Goal: Transaction & Acquisition: Subscribe to service/newsletter

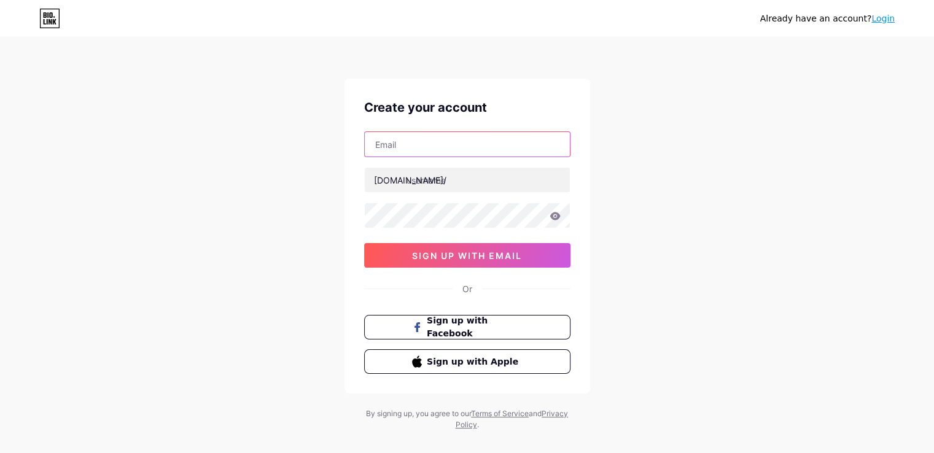
click at [418, 148] on input "text" at bounding box center [467, 144] width 205 height 25
type input "[EMAIL_ADDRESS][DOMAIN_NAME]"
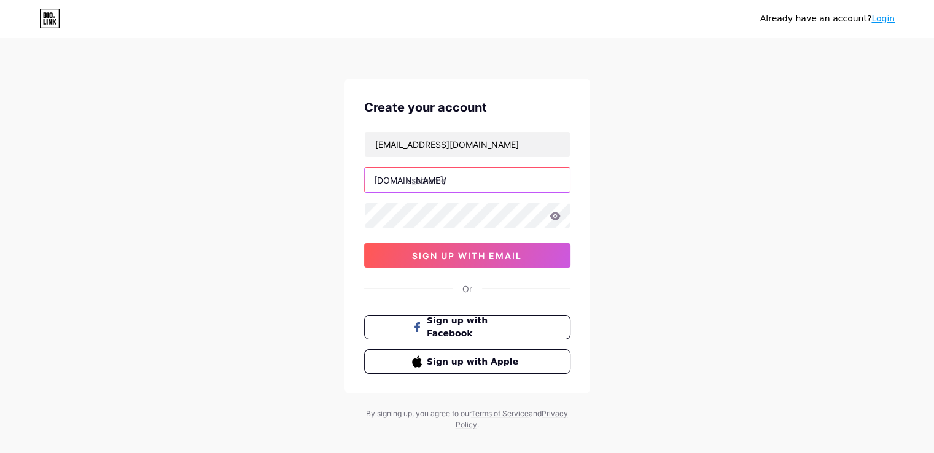
click at [407, 186] on input "text" at bounding box center [467, 180] width 205 height 25
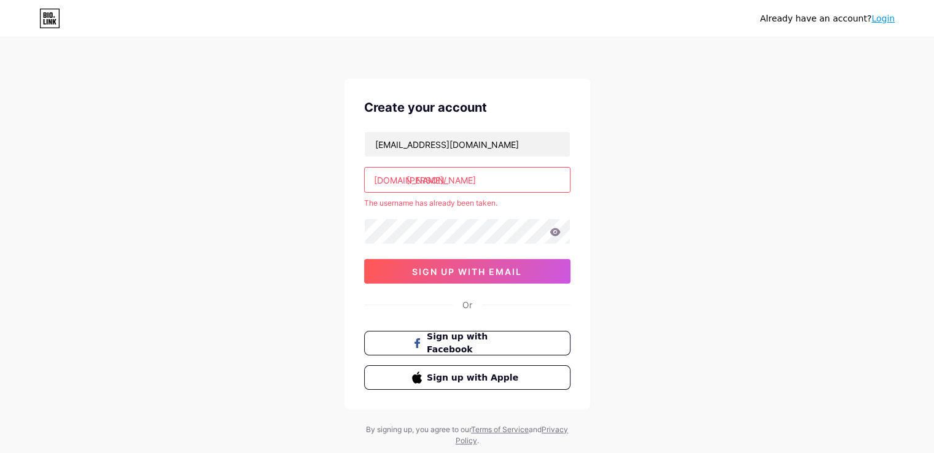
click at [407, 179] on input "[PERSON_NAME]" at bounding box center [467, 180] width 205 height 25
click at [447, 182] on input "@[PERSON_NAME]" at bounding box center [467, 180] width 205 height 25
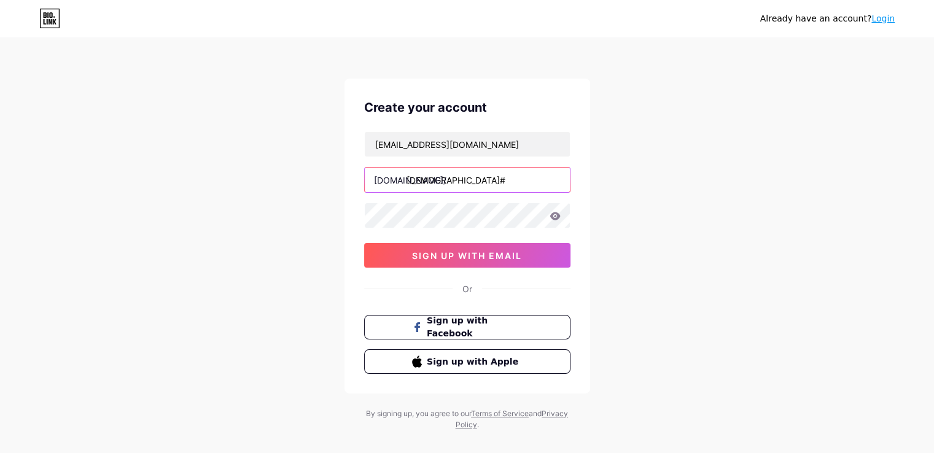
type input "@[PERSON_NAME]#"
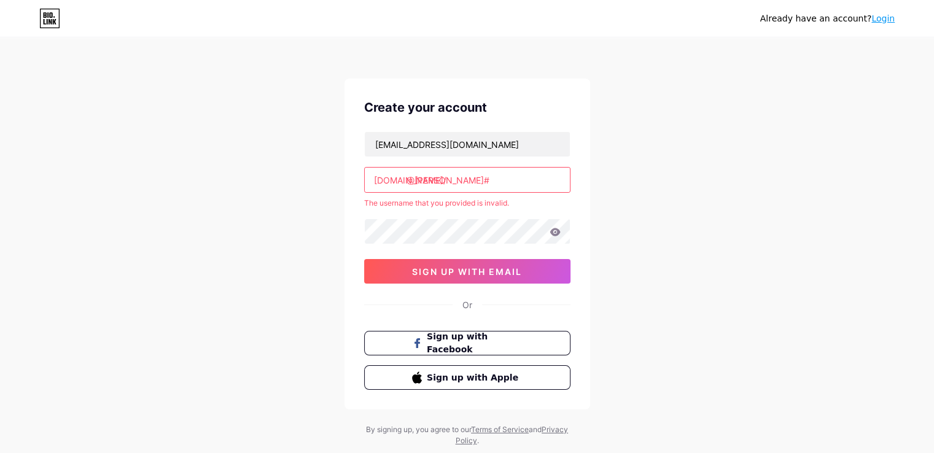
drag, startPoint x: 457, startPoint y: 178, endPoint x: 408, endPoint y: 180, distance: 49.2
click at [408, 180] on input "@[PERSON_NAME]#" at bounding box center [467, 180] width 205 height 25
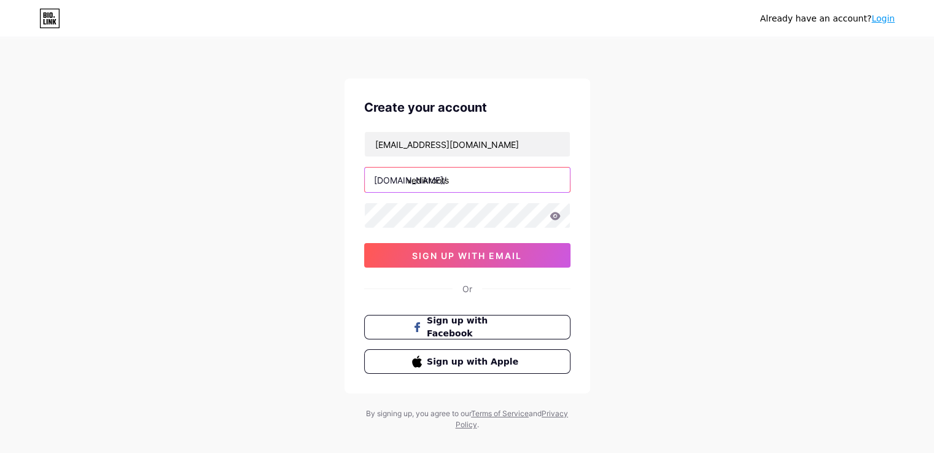
type input "vedikroots"
click at [434, 254] on span "sign up with email" at bounding box center [467, 256] width 110 height 10
